Goal: Task Accomplishment & Management: Manage account settings

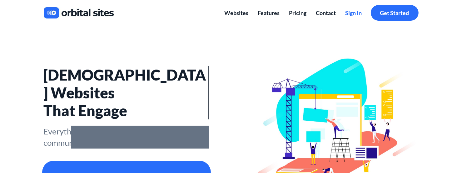
click at [354, 12] on span "Sign In" at bounding box center [354, 12] width 17 height 7
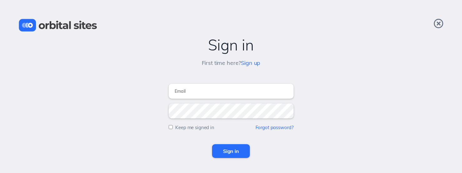
type input "[EMAIL_ADDRESS][DOMAIN_NAME]"
drag, startPoint x: 200, startPoint y: 129, endPoint x: 206, endPoint y: 133, distance: 7.6
click at [201, 130] on form "hbannan@kingstonpc.org Keep me signed in Forgot password? Sign in" at bounding box center [231, 118] width 450 height 79
click at [170, 126] on input "Keep me signed in" at bounding box center [171, 127] width 4 height 4
checkbox input "true"
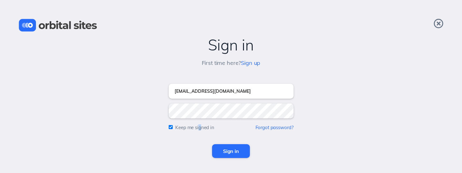
click at [224, 154] on input "Sign in" at bounding box center [231, 151] width 38 height 14
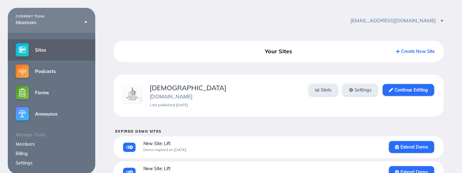
click at [21, 153] on link "Billing" at bounding box center [22, 153] width 12 height 6
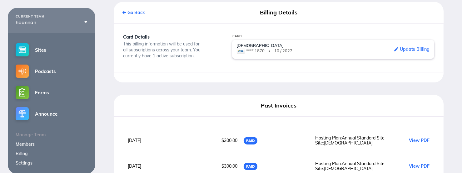
scroll to position [125, 0]
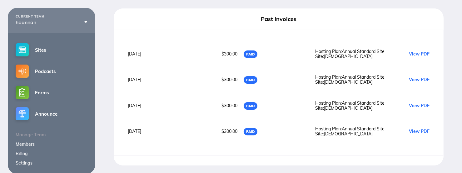
click at [426, 55] on link "View PDF" at bounding box center [419, 53] width 21 height 5
